Goal: Task Accomplishment & Management: Manage account settings

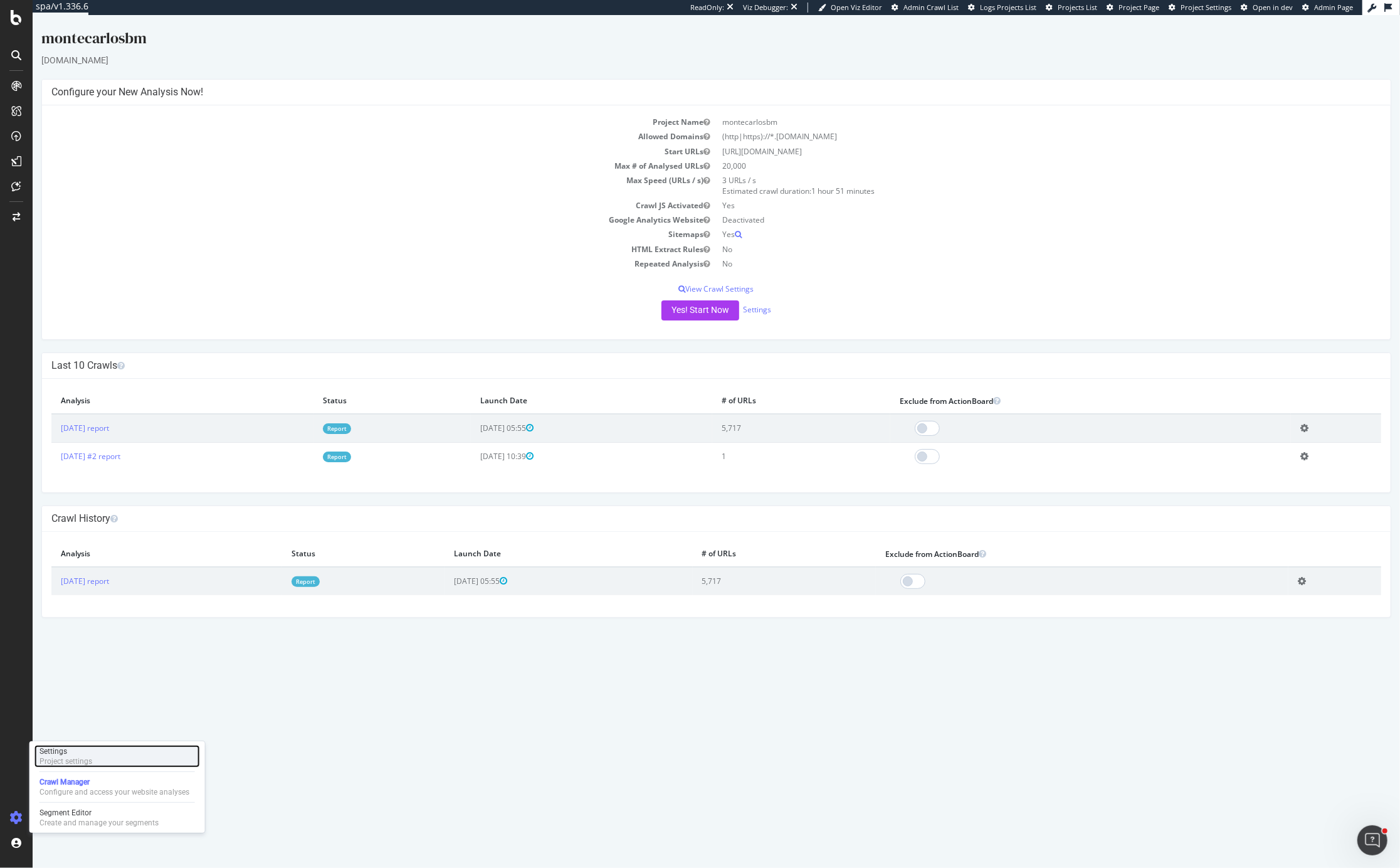
click at [81, 760] on div "Project settings" at bounding box center [66, 761] width 53 height 10
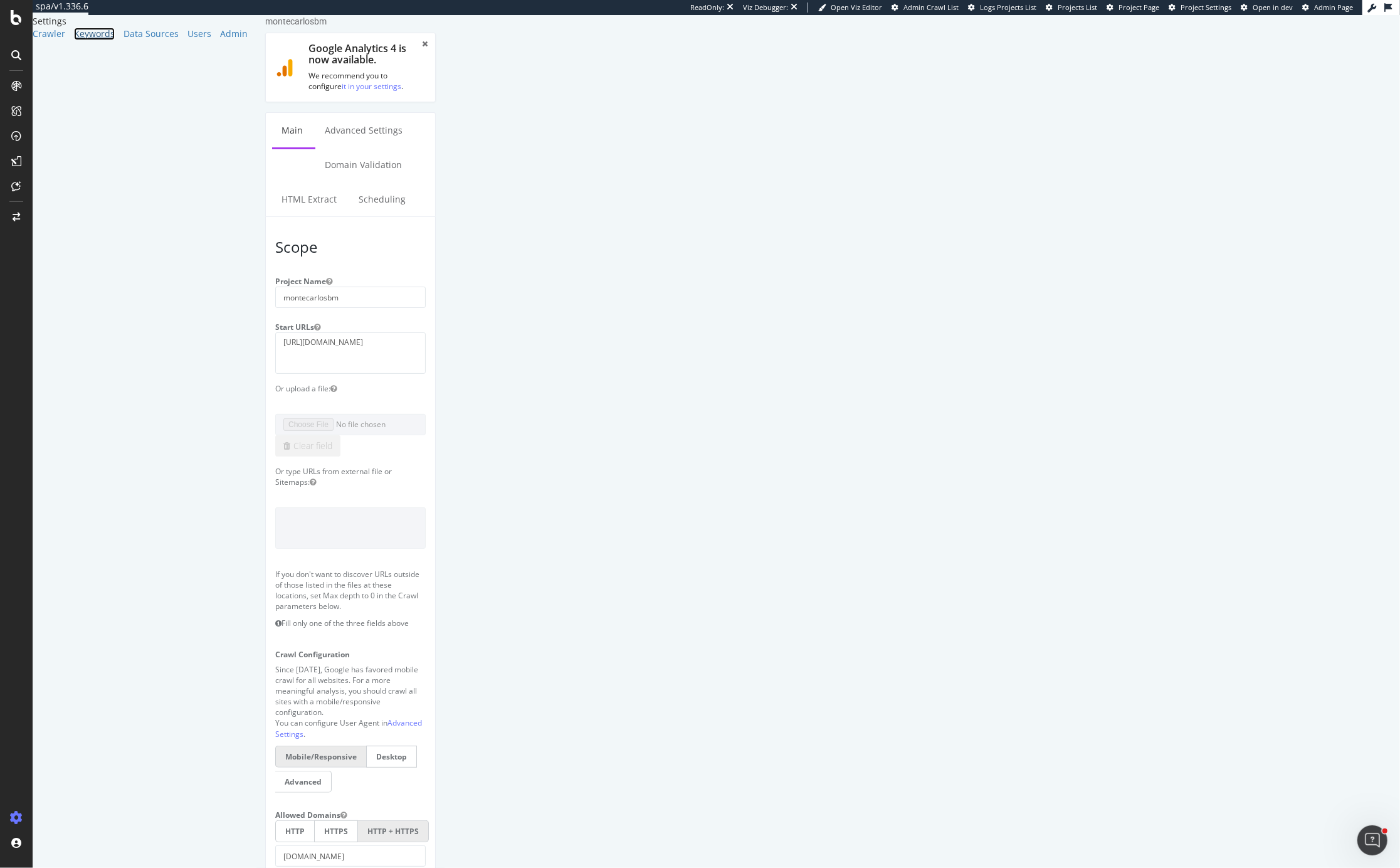
click at [74, 40] on div "Keywords" at bounding box center [94, 34] width 41 height 13
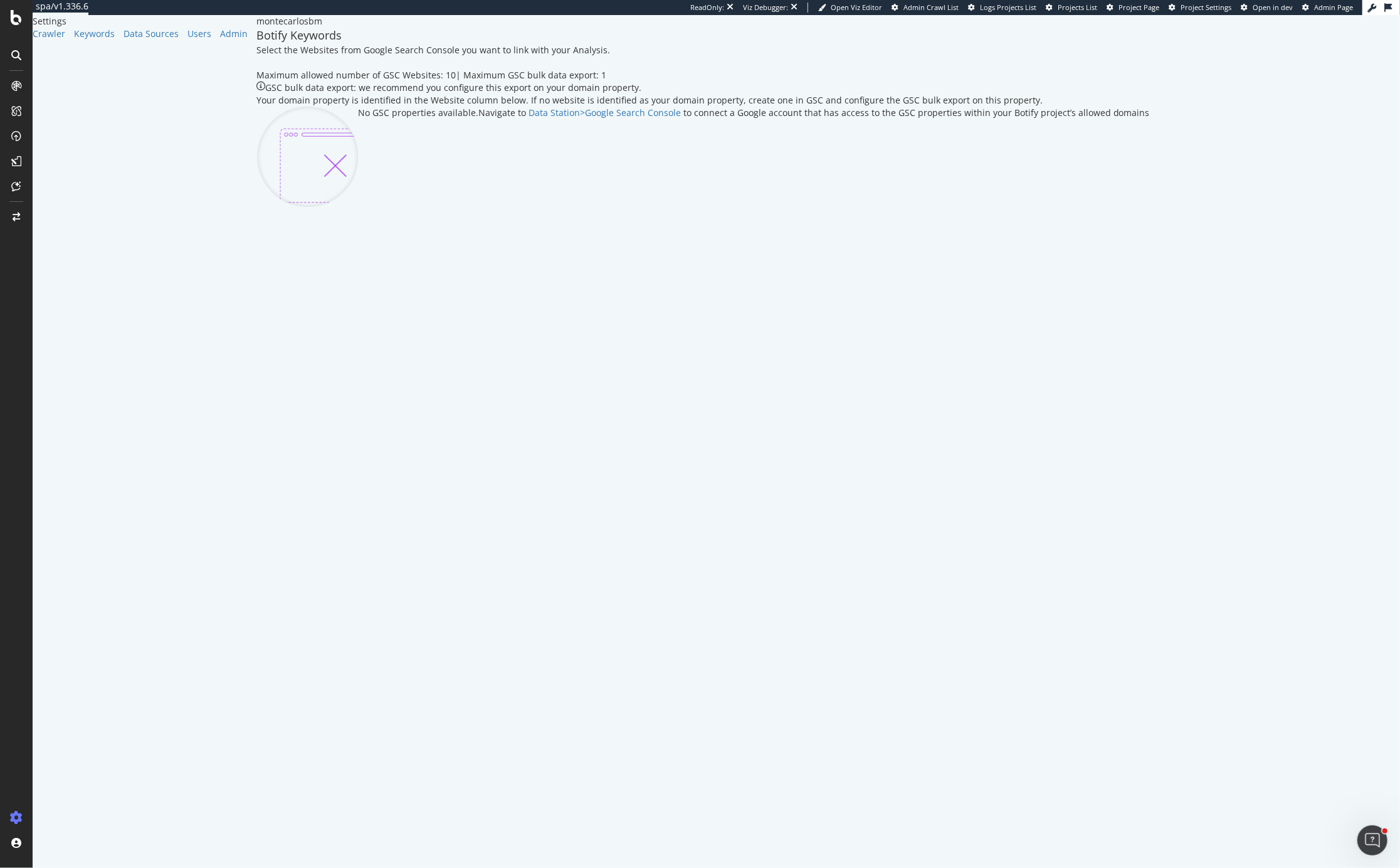
click at [110, 40] on div "Crawler Keywords Data Sources Users Admin" at bounding box center [144, 34] width 224 height 13
click at [1146, 8] on span "Project Page" at bounding box center [1139, 7] width 41 height 9
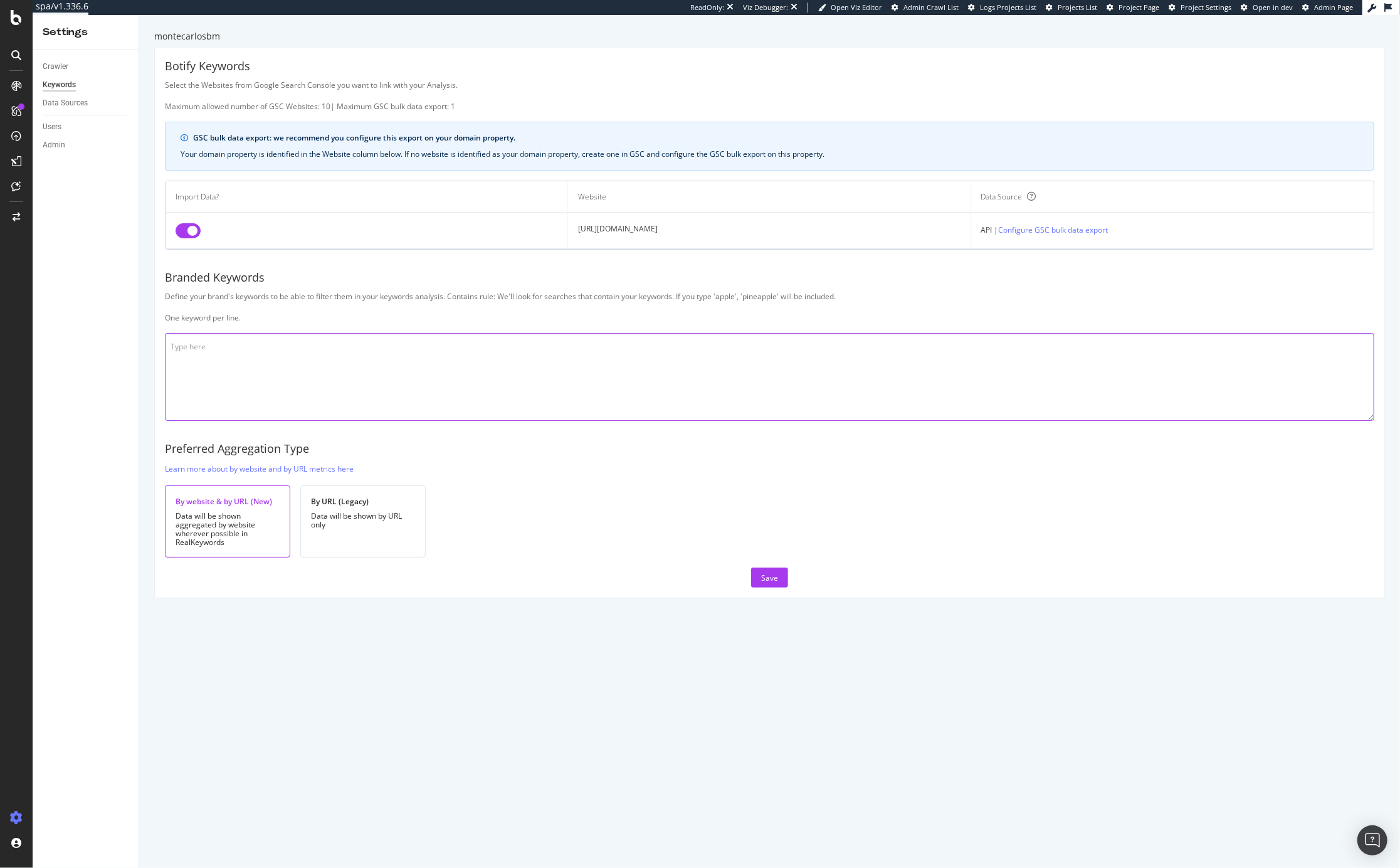
click at [600, 352] on textarea at bounding box center [769, 377] width 1210 height 88
click at [197, 358] on textarea "montecarlo MONTECAROL" at bounding box center [769, 377] width 1210 height 88
click at [244, 359] on textarea "montecarlo [PERSON_NAME]" at bounding box center [769, 377] width 1210 height 88
type textarea "montecarlo MONTE CARLO montecarlo SBM"
click at [770, 581] on div "Save" at bounding box center [769, 578] width 17 height 11
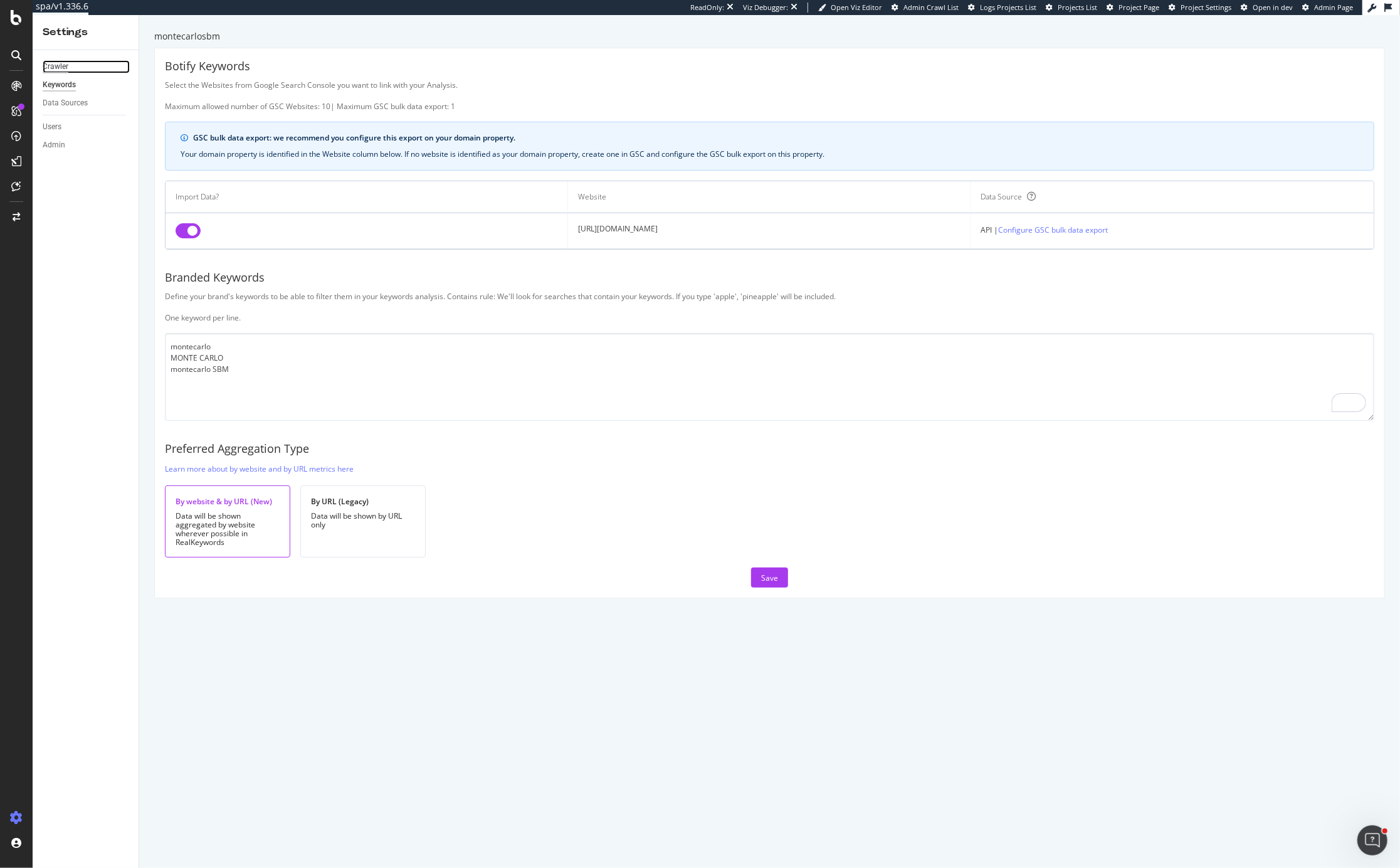
click at [59, 65] on div "Crawler" at bounding box center [55, 67] width 26 height 13
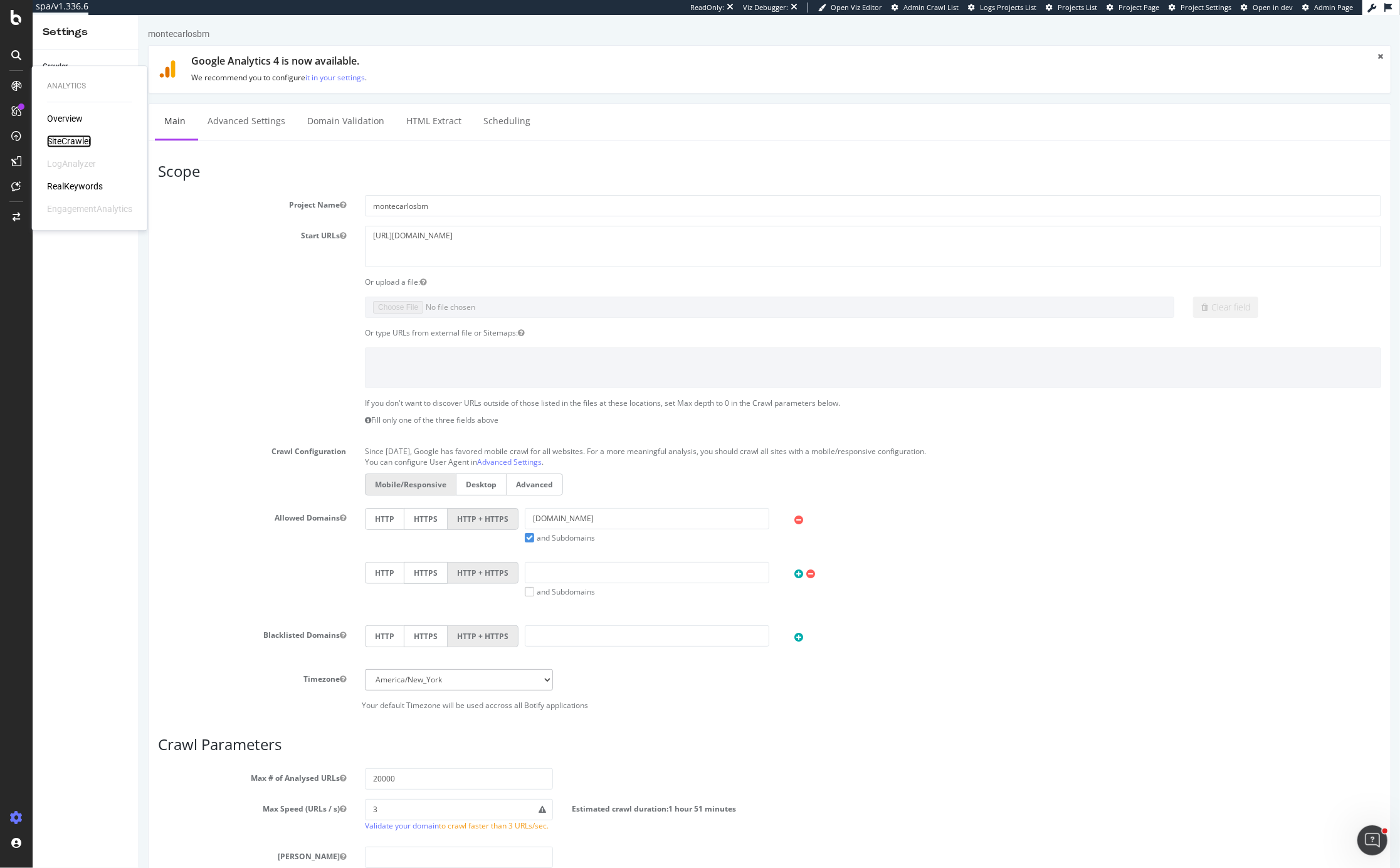
click at [67, 137] on div "SiteCrawler" at bounding box center [69, 141] width 44 height 13
